Goal: Task Accomplishment & Management: Use online tool/utility

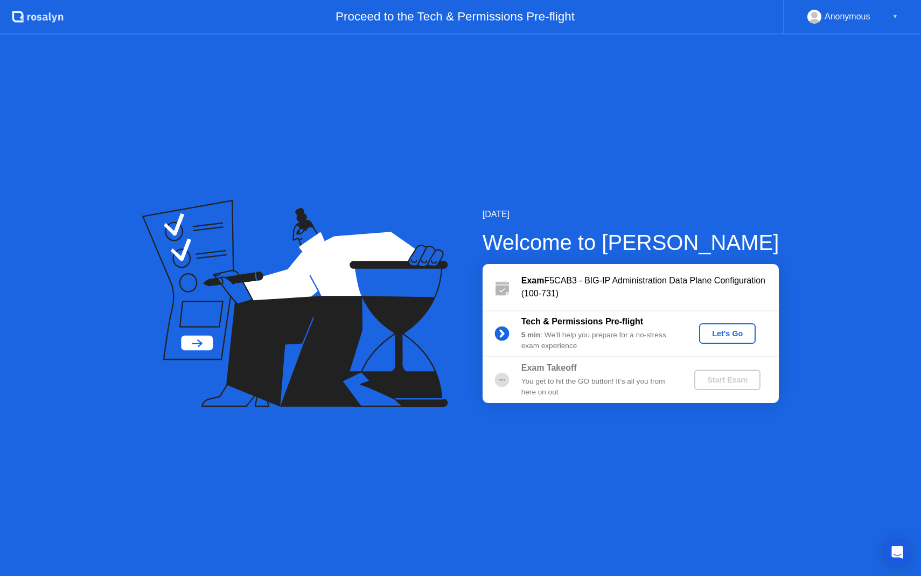
click at [727, 335] on div "Let's Go" at bounding box center [727, 333] width 48 height 9
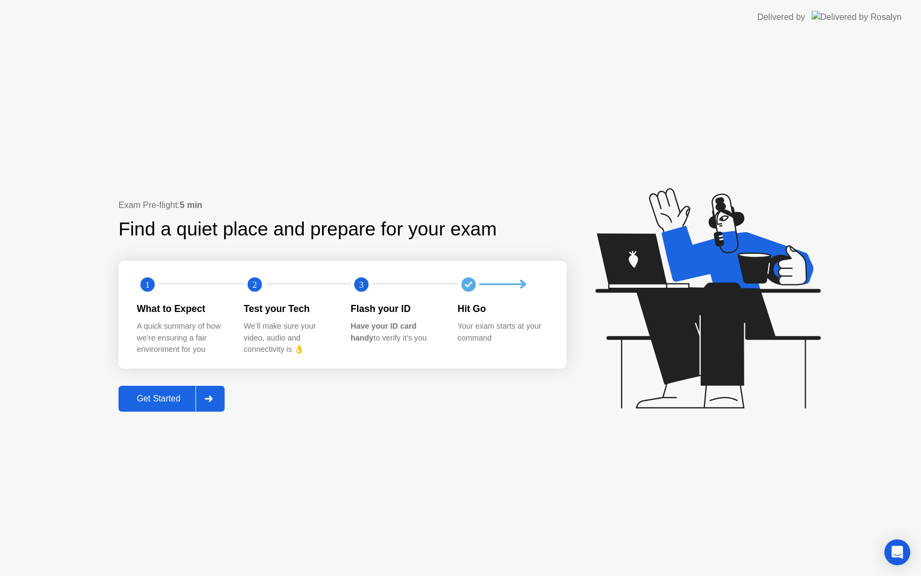
click at [148, 402] on div "Get Started" at bounding box center [159, 399] width 74 height 10
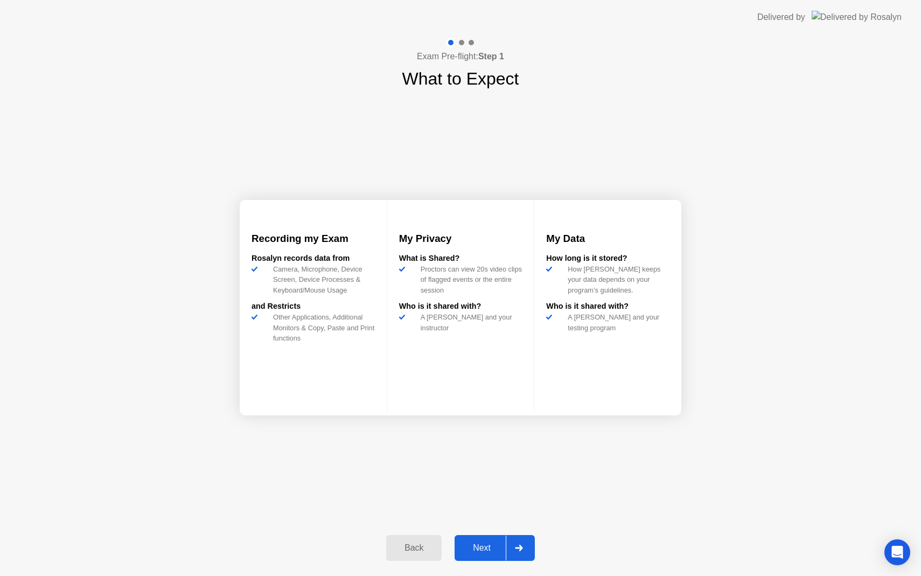
click at [491, 543] on div "Next" at bounding box center [482, 548] width 48 height 10
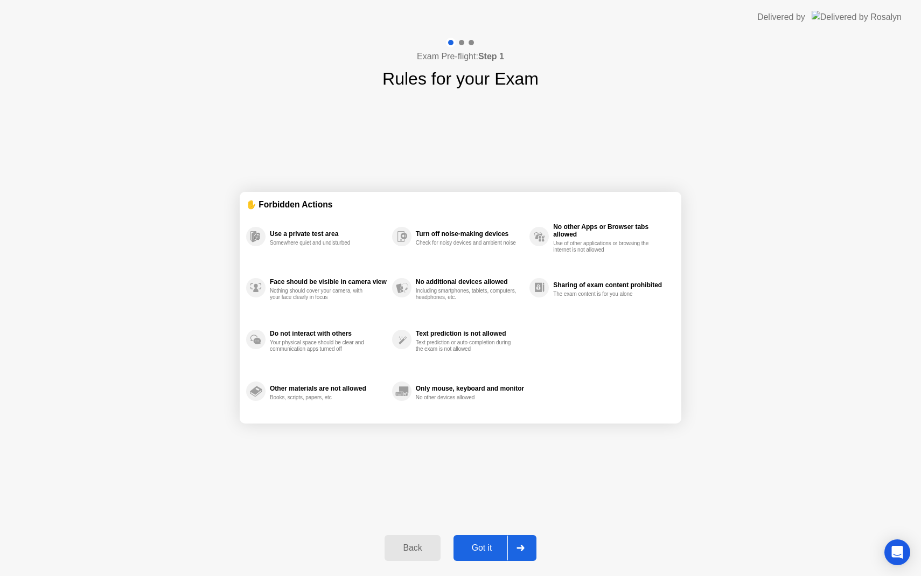
click at [491, 543] on div "Got it" at bounding box center [482, 548] width 51 height 10
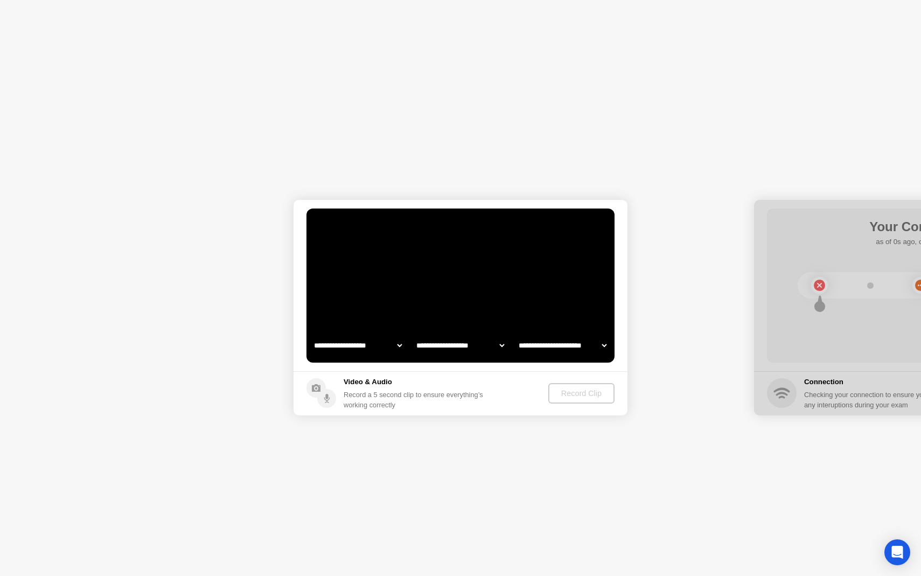
select select "**********"
select select "*******"
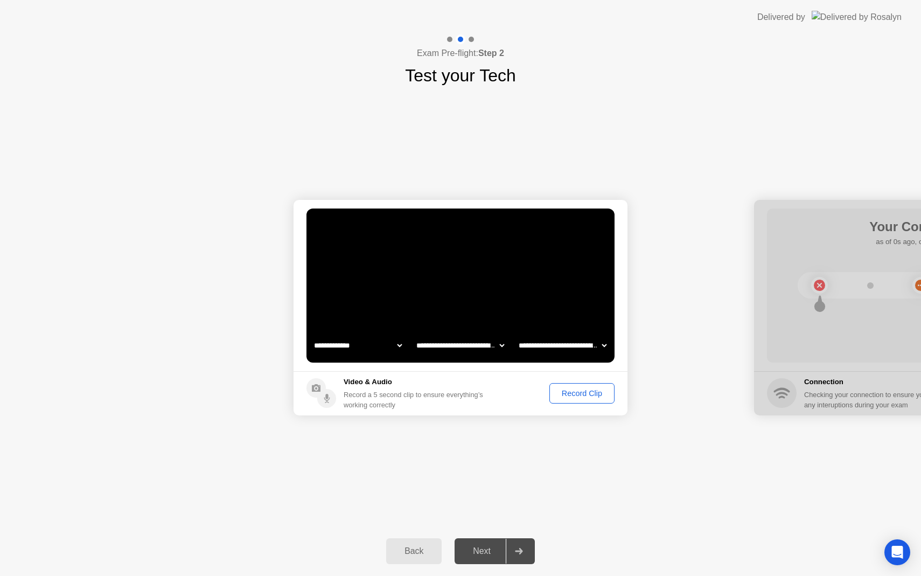
click at [400, 347] on select "**********" at bounding box center [358, 345] width 92 height 22
select select "**********"
click at [482, 547] on div "Next" at bounding box center [482, 551] width 48 height 10
click at [428, 397] on div "Record a 5 second clip to ensure everything’s working correctly" at bounding box center [416, 399] width 144 height 20
click at [564, 397] on div "Record Clip" at bounding box center [582, 393] width 58 height 9
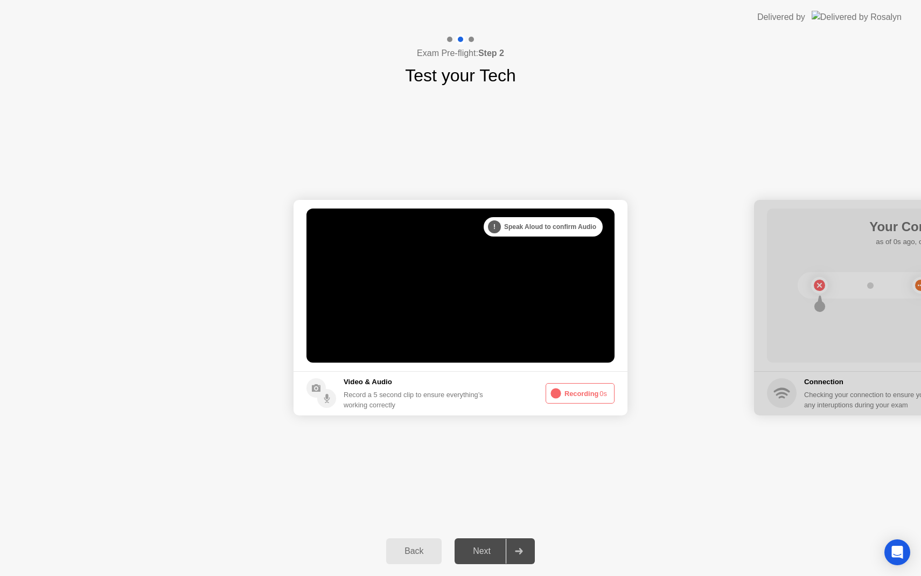
click at [564, 397] on button "Recording 0s" at bounding box center [579, 393] width 69 height 20
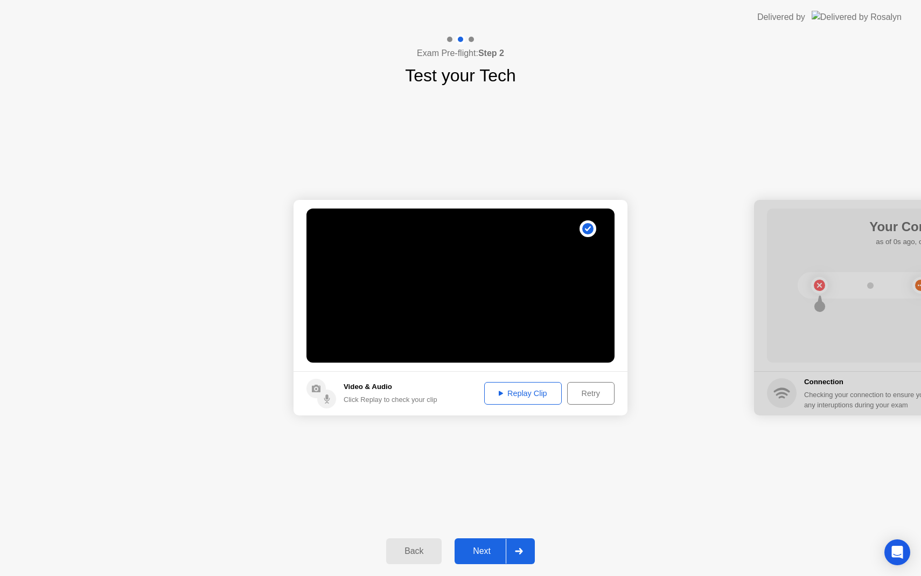
click at [487, 547] on div "Next" at bounding box center [482, 551] width 48 height 10
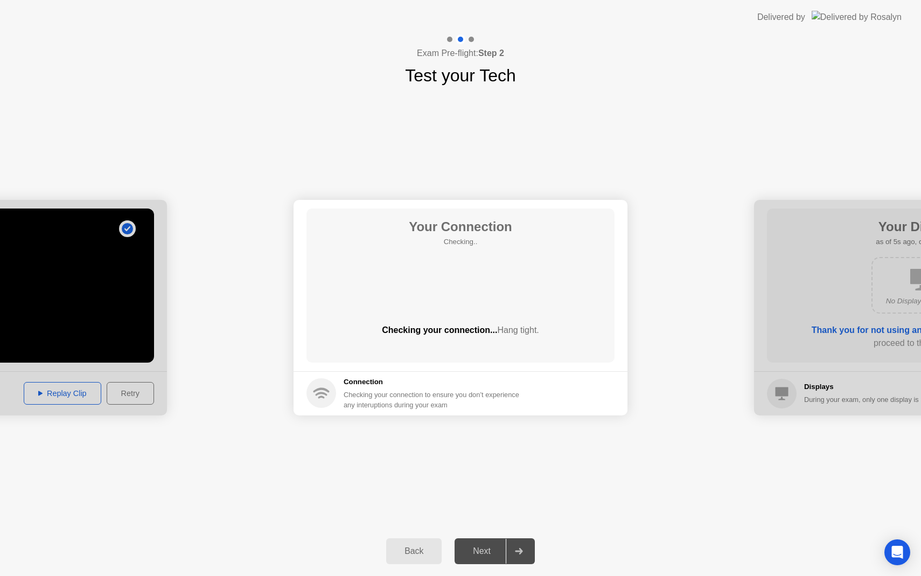
click at [316, 397] on circle at bounding box center [321, 393] width 30 height 30
click at [440, 282] on div "Your Connection Checking.. Checking your connection... Hang tight." at bounding box center [460, 285] width 308 height 154
click at [526, 334] on span "Hang tight." at bounding box center [517, 329] width 41 height 9
click at [529, 561] on div at bounding box center [519, 550] width 26 height 25
click at [375, 408] on div "Checking your connection to ensure you don’t experience any interuptions during…" at bounding box center [435, 399] width 182 height 20
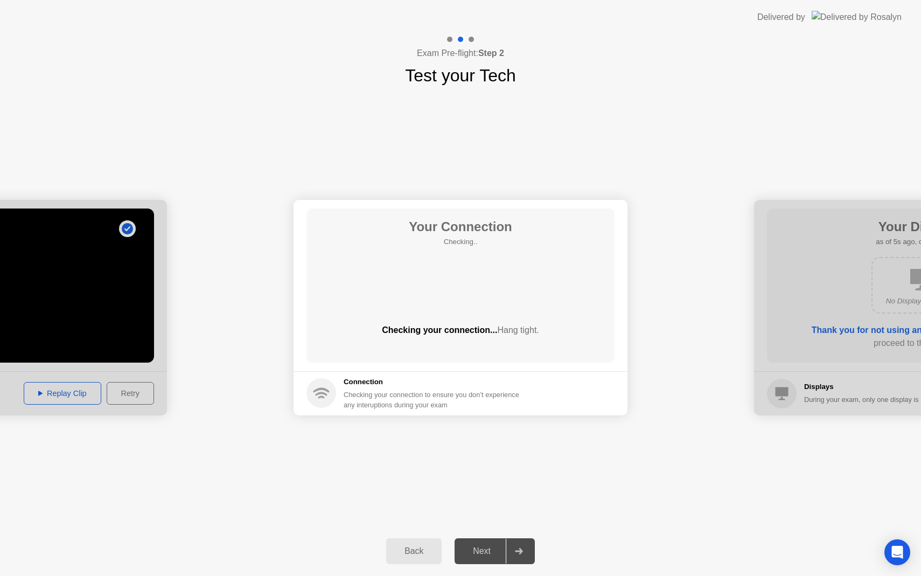
click at [373, 390] on div "Checking your connection to ensure you don’t experience any interuptions during…" at bounding box center [435, 399] width 182 height 20
click at [485, 555] on div "Next" at bounding box center [482, 551] width 48 height 10
click at [516, 328] on span "Hang tight." at bounding box center [517, 329] width 41 height 9
click at [517, 332] on span "Hang tight." at bounding box center [517, 329] width 41 height 9
click at [416, 551] on div "Back" at bounding box center [413, 551] width 49 height 10
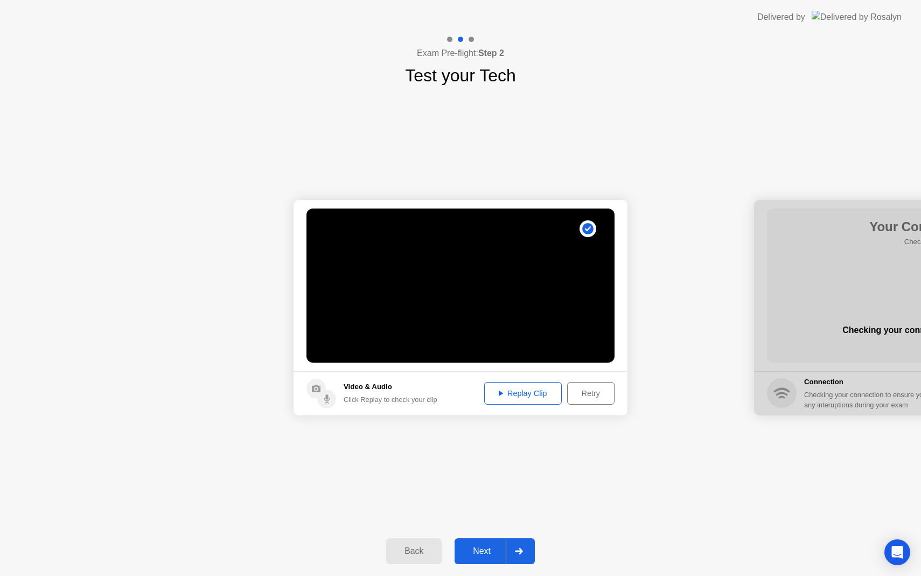
click at [491, 554] on div "Next" at bounding box center [482, 551] width 48 height 10
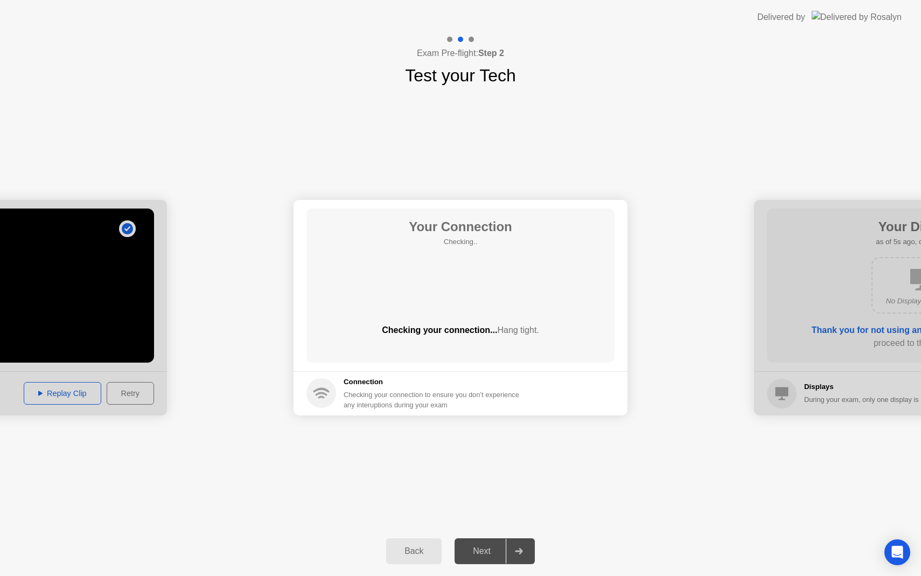
click at [518, 556] on div at bounding box center [519, 550] width 26 height 25
click at [409, 556] on div "Back" at bounding box center [413, 551] width 49 height 10
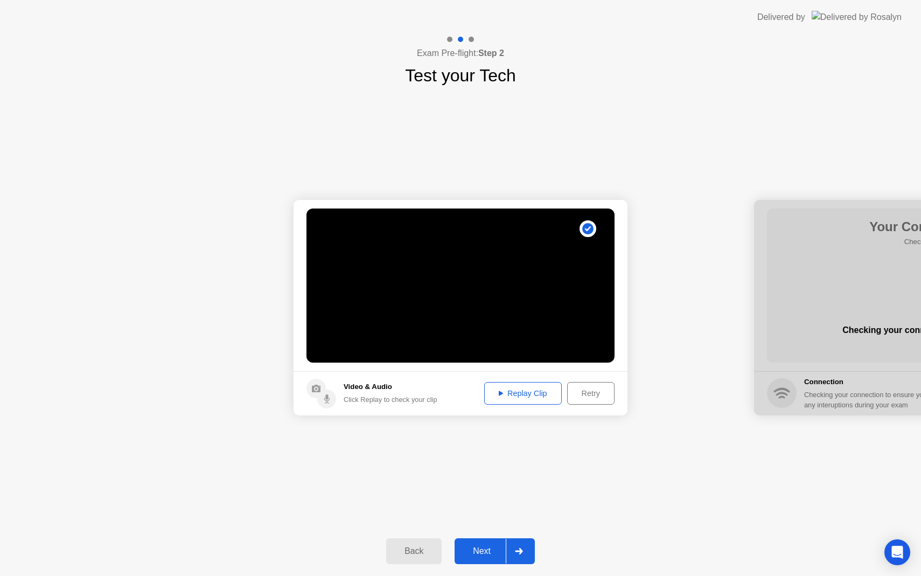
click at [510, 390] on div "Replay Clip" at bounding box center [523, 393] width 70 height 9
click at [513, 389] on div "Replay Clip" at bounding box center [523, 393] width 70 height 9
click at [584, 396] on div "Retry" at bounding box center [591, 393] width 40 height 9
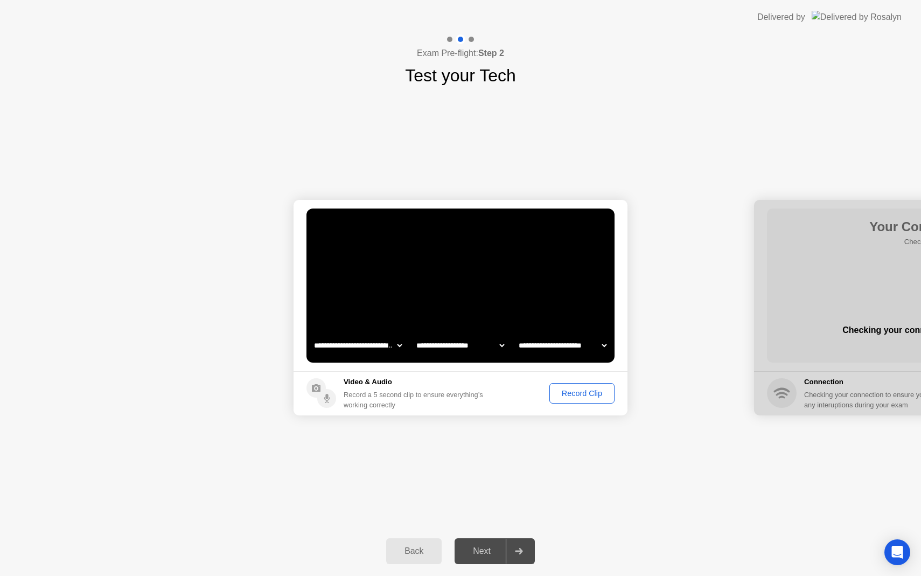
click at [575, 397] on div "Record Clip" at bounding box center [582, 393] width 58 height 9
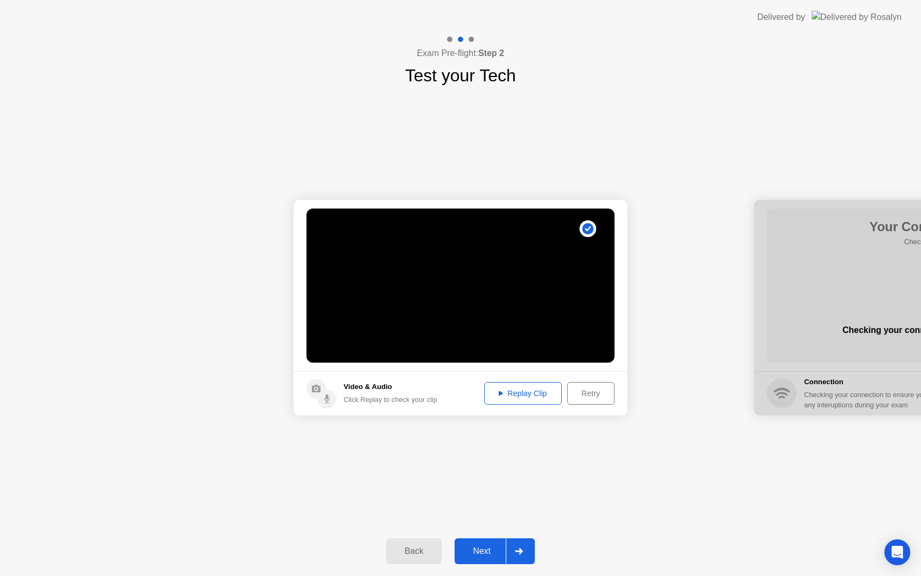
click at [486, 546] on div "Next" at bounding box center [482, 551] width 48 height 10
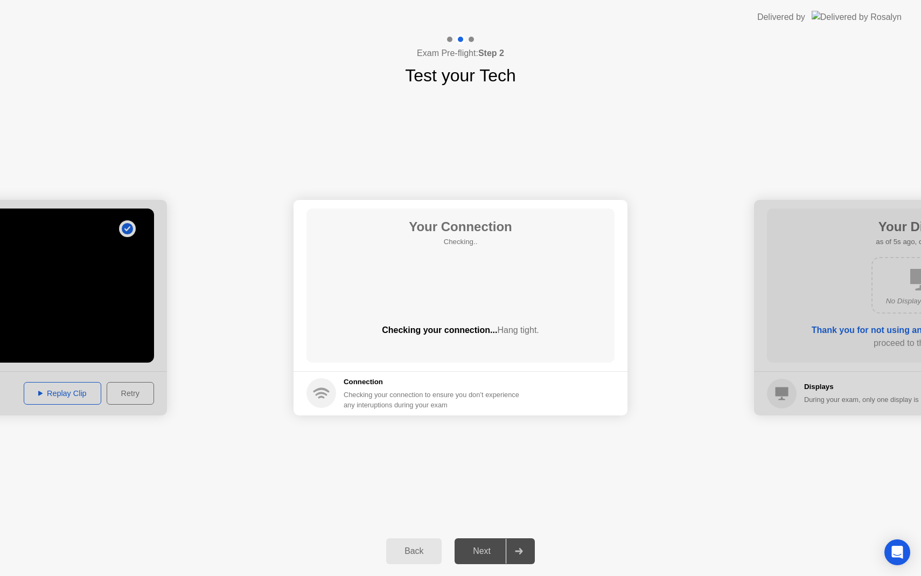
click at [415, 549] on div "Back" at bounding box center [413, 551] width 49 height 10
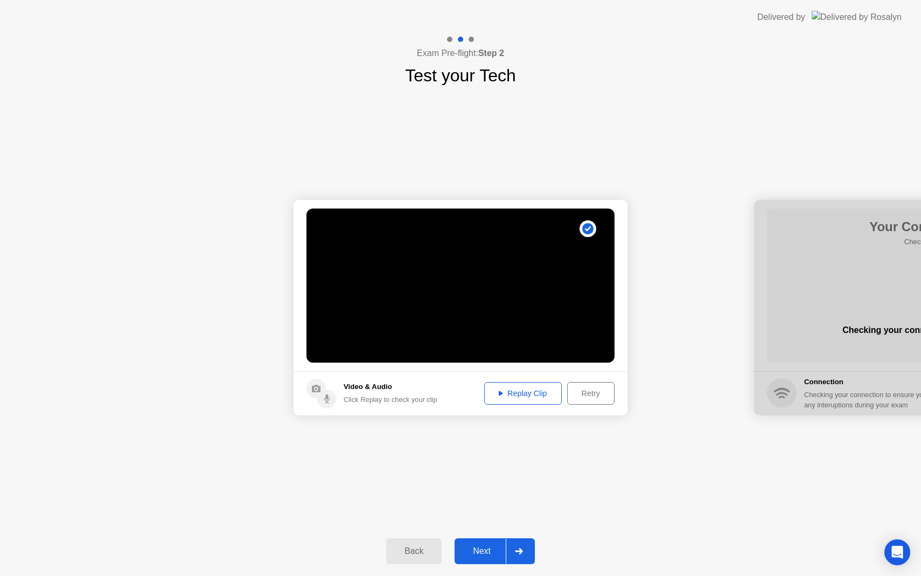
click at [522, 552] on icon at bounding box center [519, 551] width 8 height 6
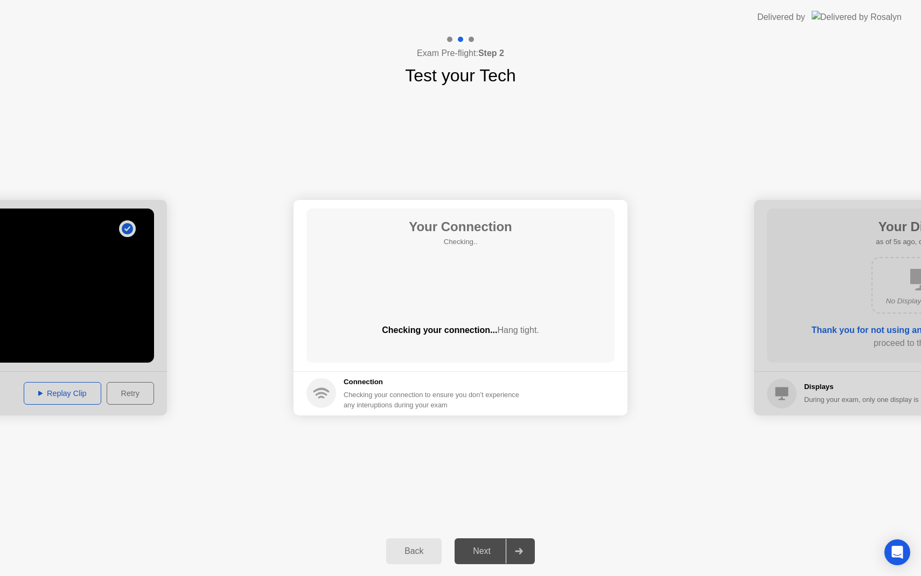
click at [615, 88] on div "**********" at bounding box center [460, 307] width 921 height 438
click at [505, 552] on div "Next" at bounding box center [482, 551] width 48 height 10
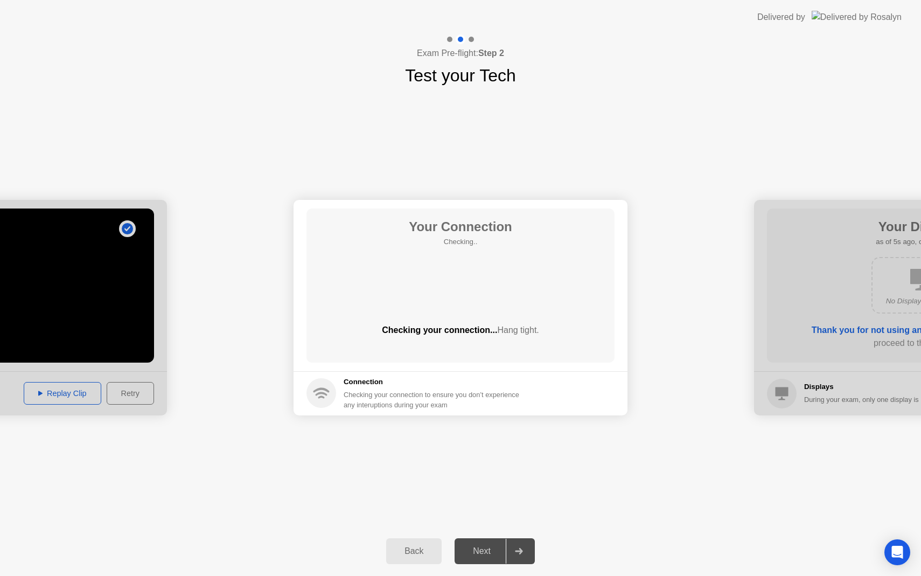
click at [416, 544] on button "Back" at bounding box center [413, 551] width 55 height 26
